Goal: Task Accomplishment & Management: Complete application form

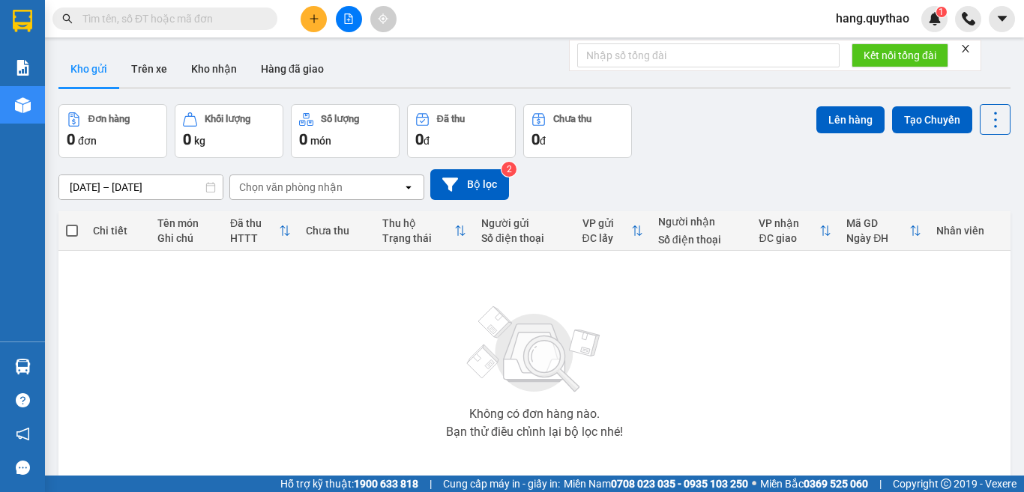
click at [323, 26] on button at bounding box center [313, 19] width 26 height 26
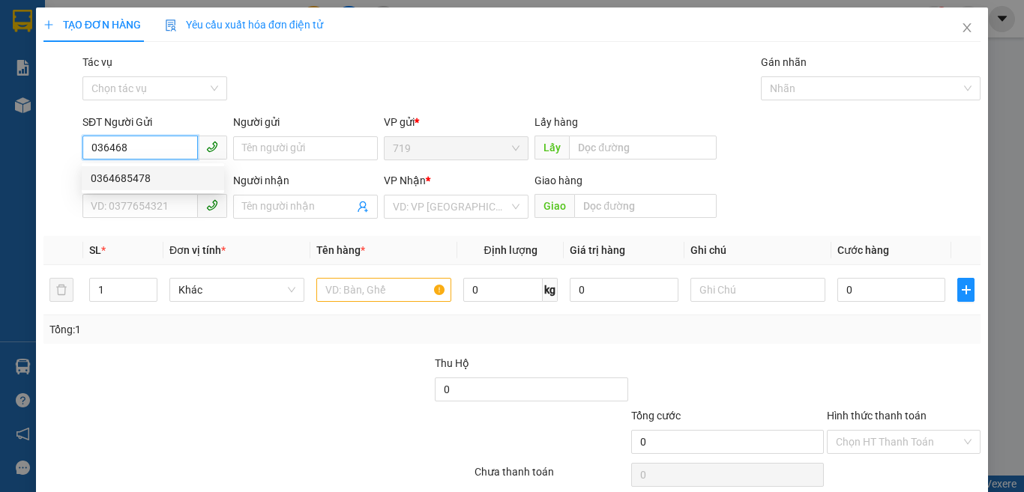
click at [151, 178] on div "0364685478" at bounding box center [153, 178] width 124 height 16
type input "0364685478"
type input "0922701701"
type input "0364685478"
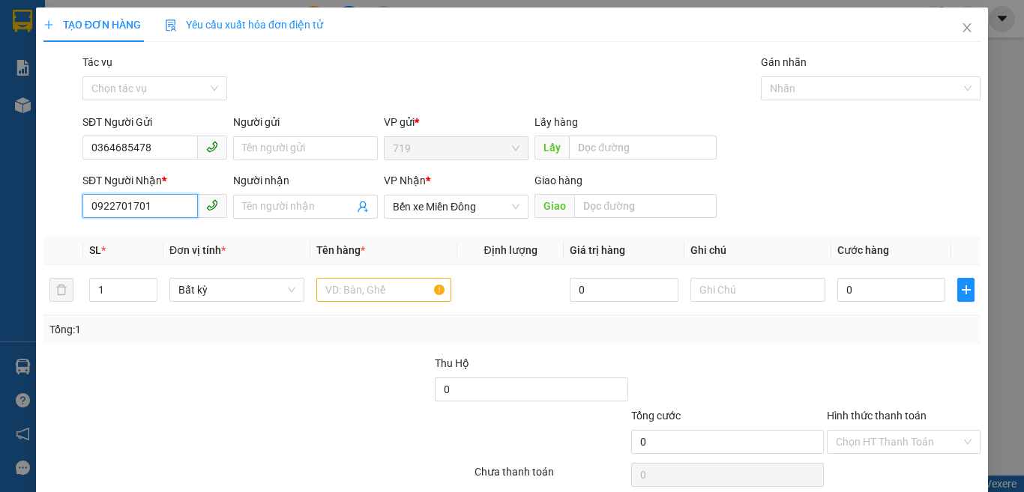
click at [159, 205] on input "0922701701" at bounding box center [139, 206] width 115 height 24
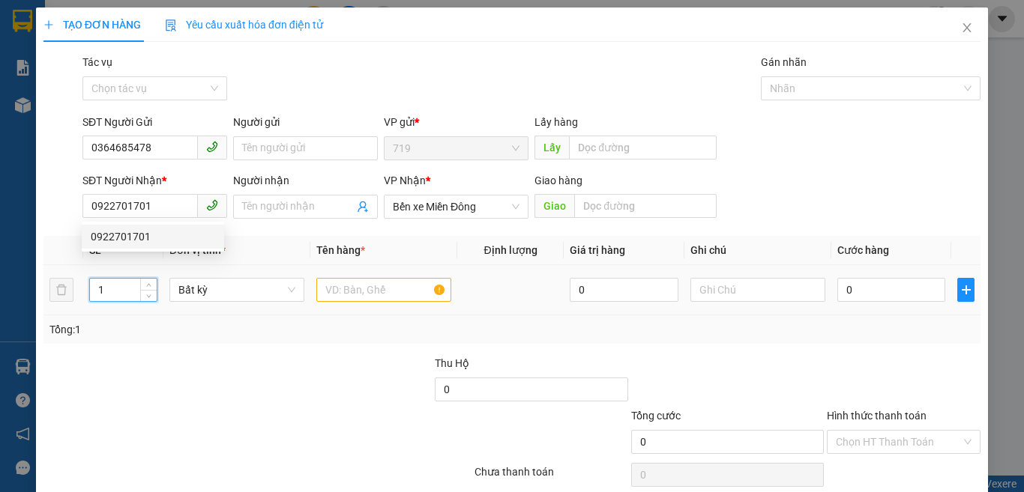
click at [121, 291] on input "1" at bounding box center [123, 290] width 67 height 22
click at [390, 294] on input "text" at bounding box center [383, 290] width 135 height 24
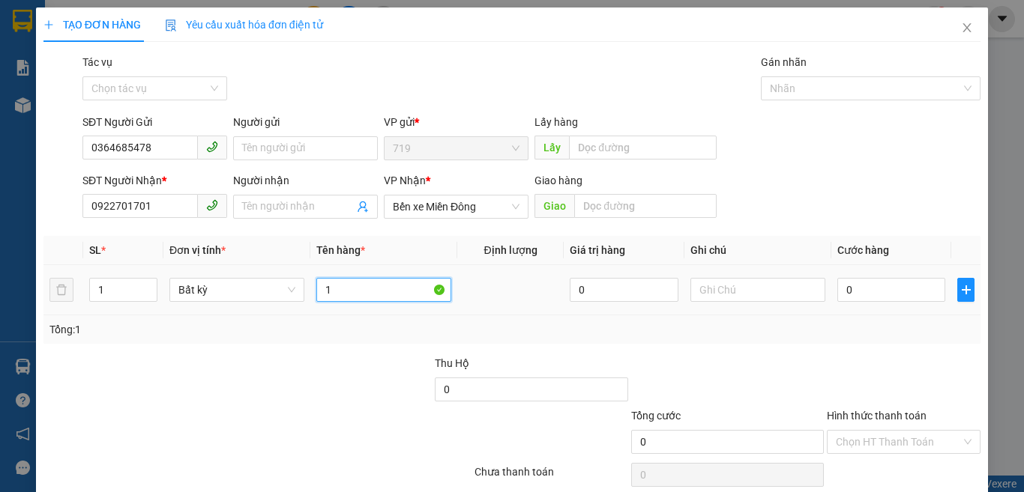
type input "1"
type input "1 THÙNG GIẤY"
click at [878, 283] on input "0" at bounding box center [891, 290] width 108 height 24
type input "2"
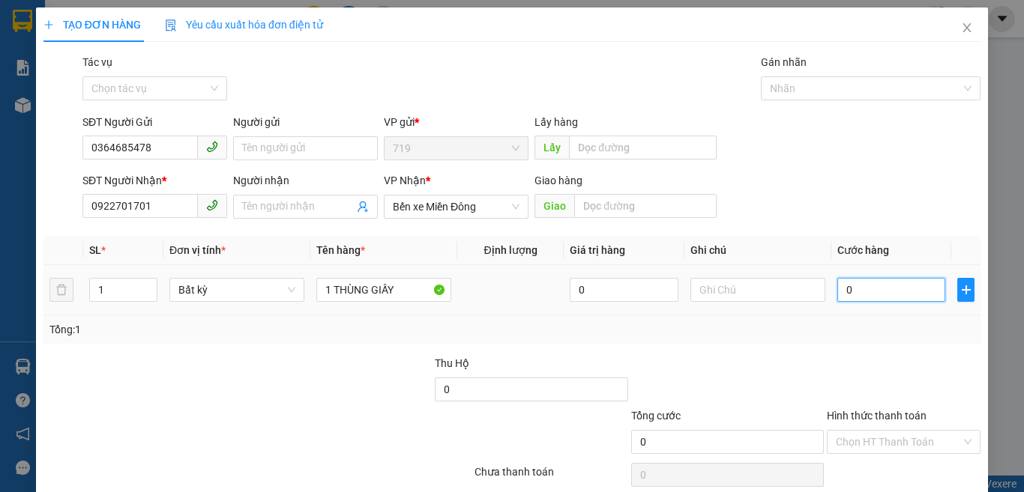
type input "2"
type input "0"
type input "021"
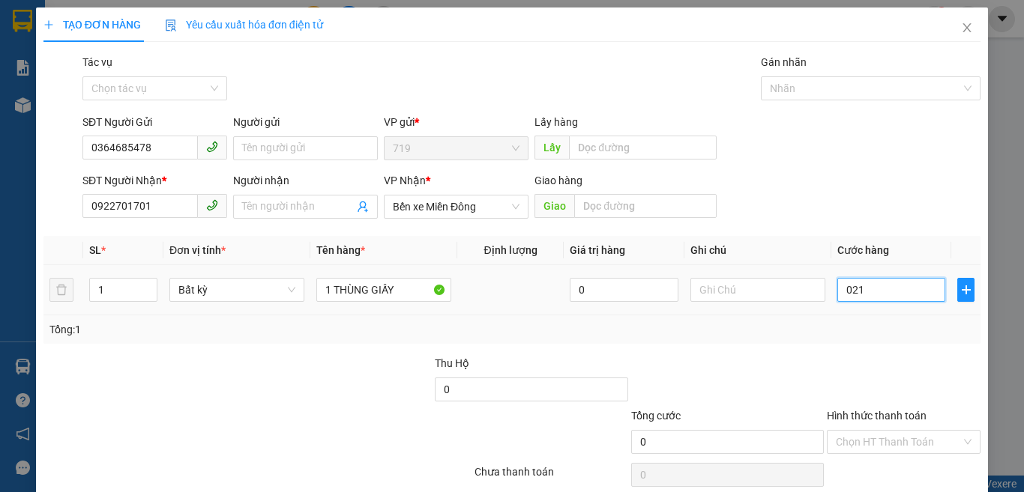
type input "21"
type input "02"
type input "2"
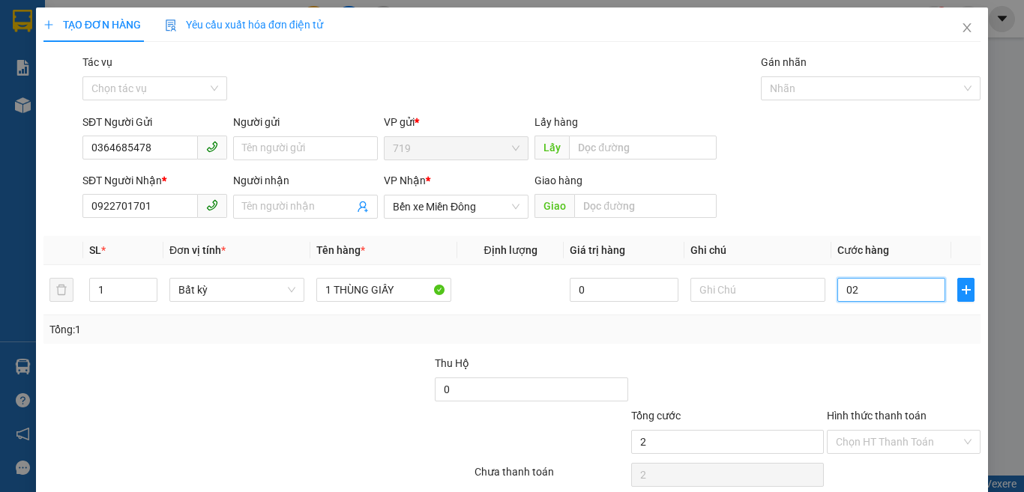
type input "0"
click at [837, 290] on input "0" at bounding box center [891, 290] width 108 height 24
type input "60"
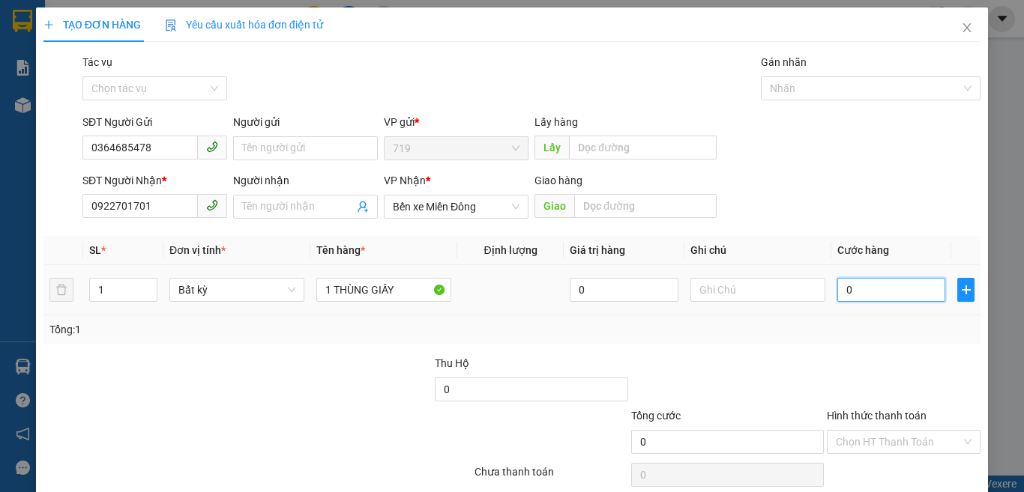
type input "60"
type input "600"
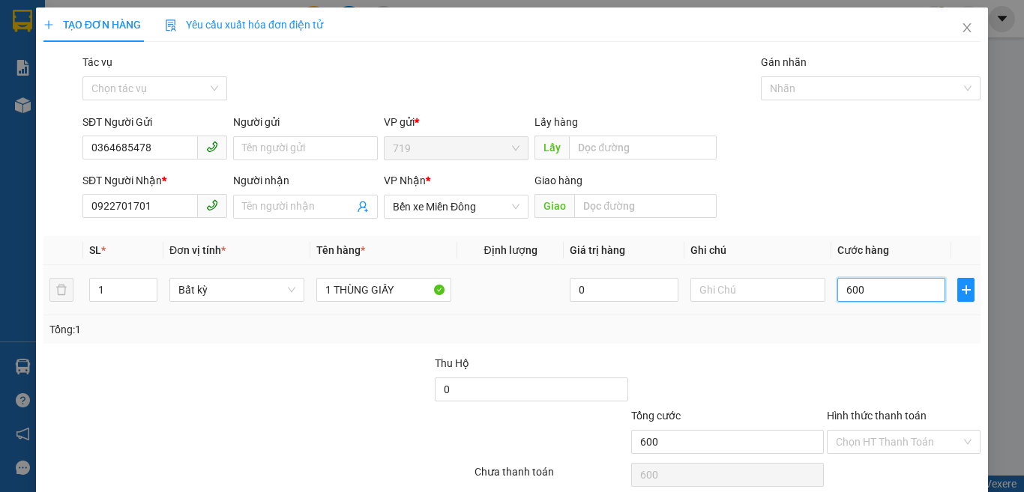
type input "6.000"
type input "60.000"
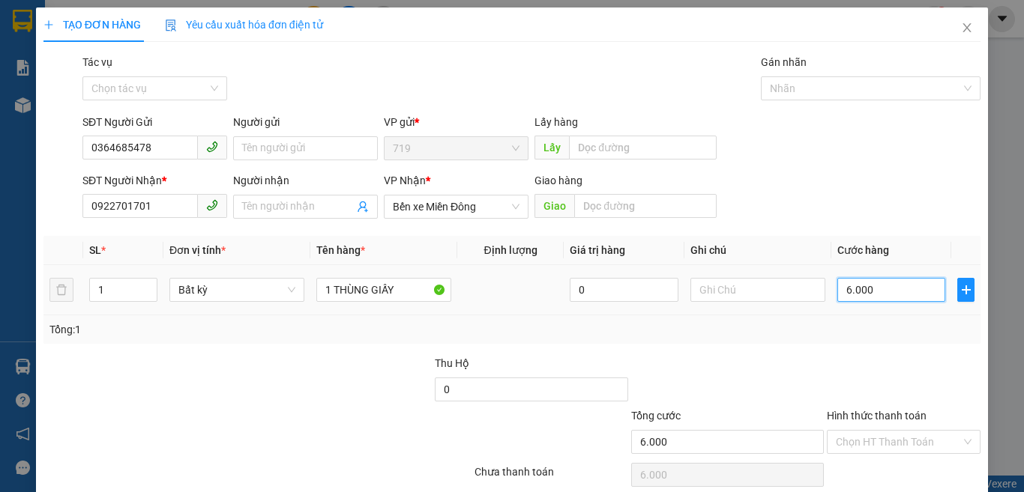
type input "60.000"
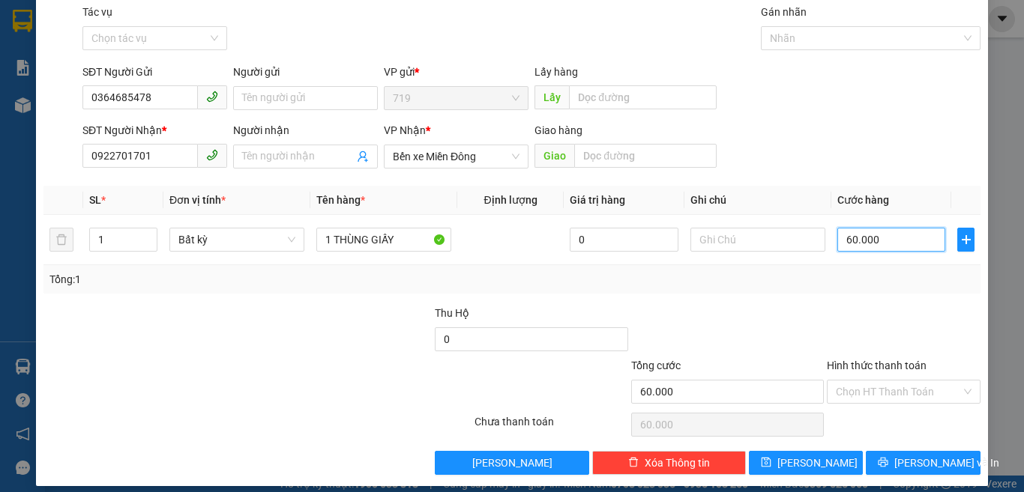
scroll to position [62, 0]
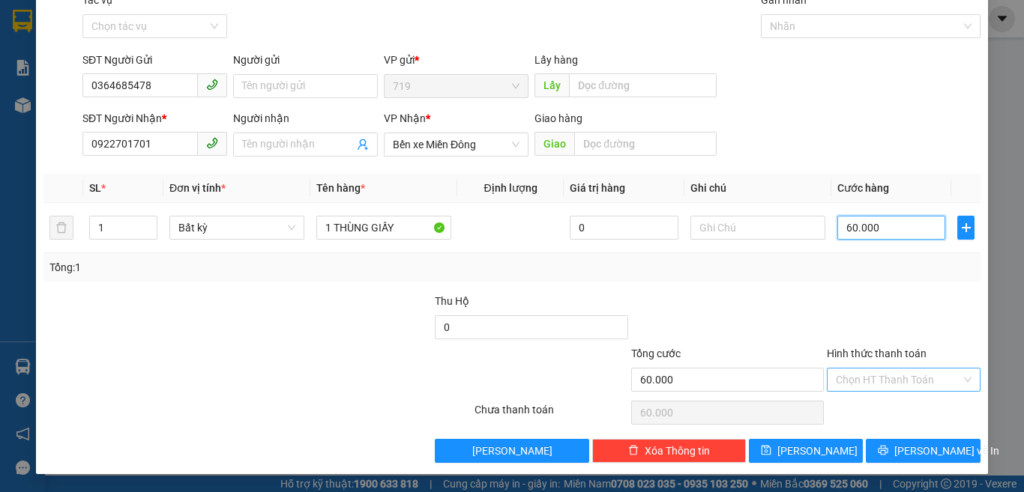
type input "60.000"
click at [868, 378] on input "Hình thức thanh toán" at bounding box center [897, 380] width 125 height 22
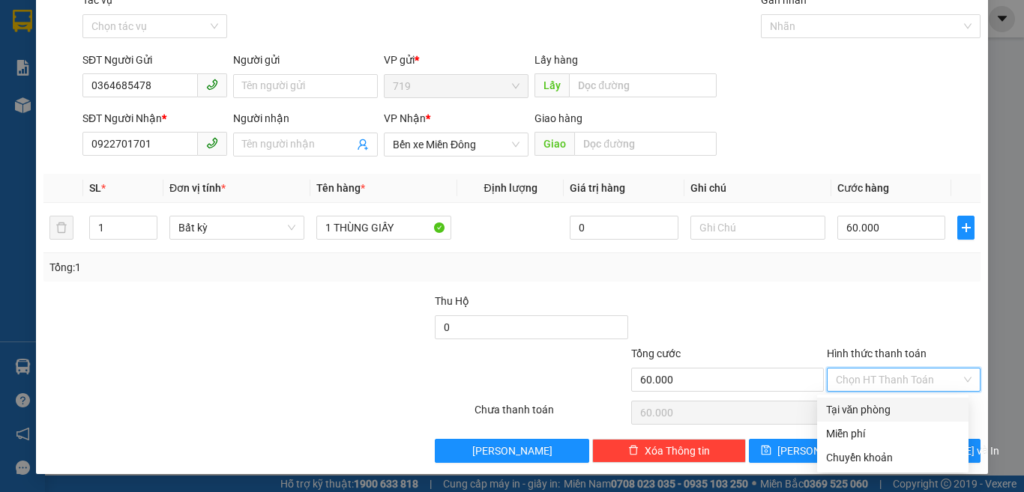
click at [862, 408] on div "Tại văn phòng" at bounding box center [892, 410] width 133 height 16
type input "0"
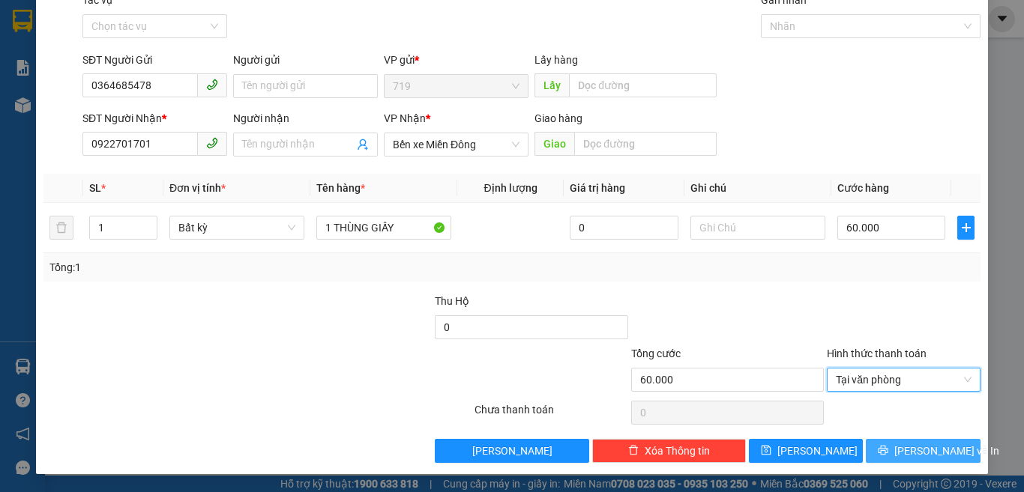
click at [932, 448] on span "[PERSON_NAME] và In" at bounding box center [946, 451] width 105 height 16
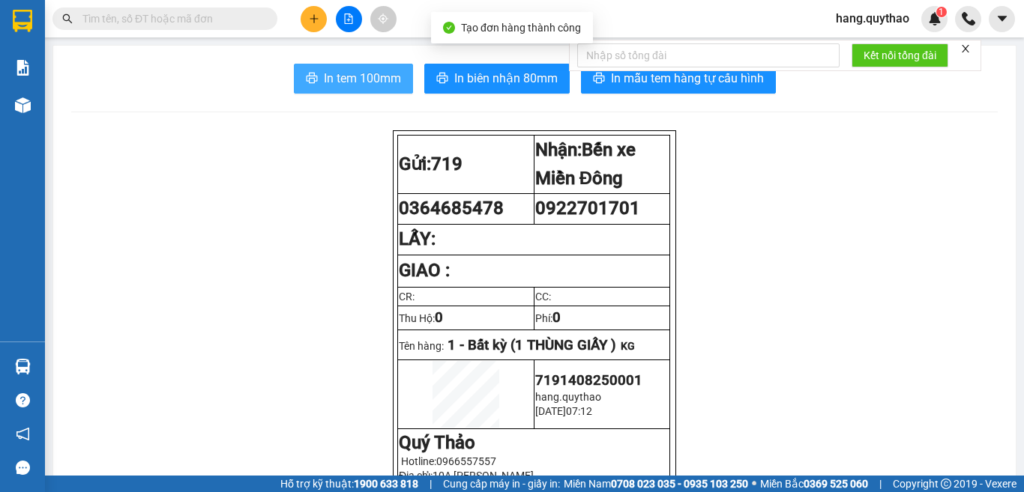
click at [327, 82] on span "In tem 100mm" at bounding box center [362, 78] width 77 height 19
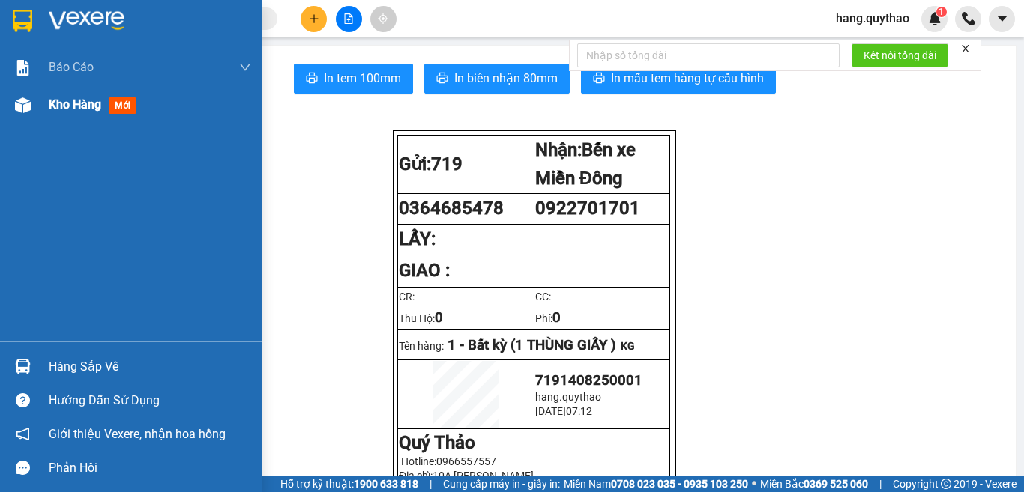
click at [79, 108] on span "Kho hàng" at bounding box center [75, 104] width 52 height 14
